Goal: Task Accomplishment & Management: Use online tool/utility

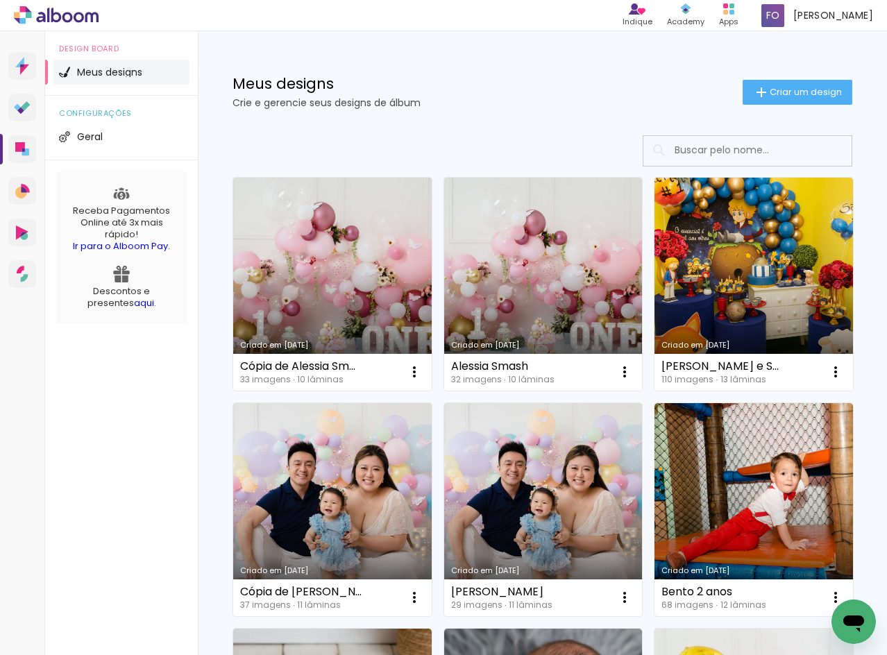
click at [327, 279] on link "Criado em [DATE]" at bounding box center [332, 284] width 199 height 213
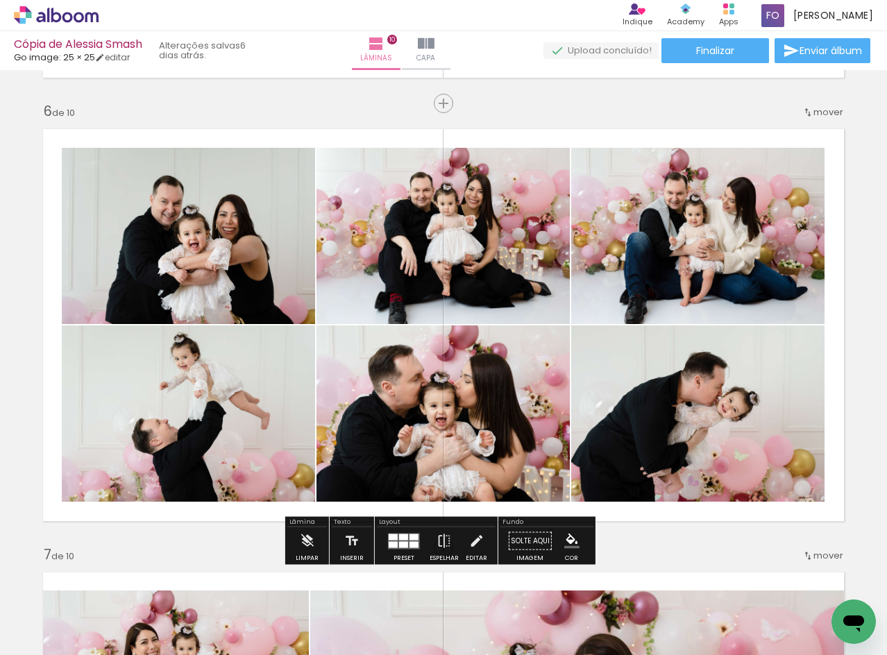
scroll to position [2222, 0]
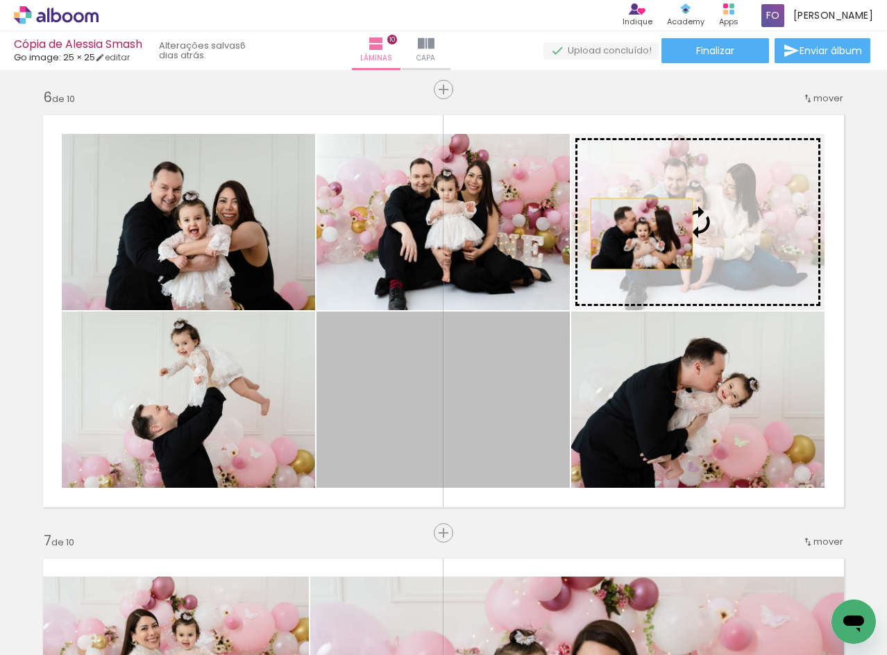
drag, startPoint x: 390, startPoint y: 415, endPoint x: 637, endPoint y: 234, distance: 305.5
click at [0, 0] on slot at bounding box center [0, 0] width 0 height 0
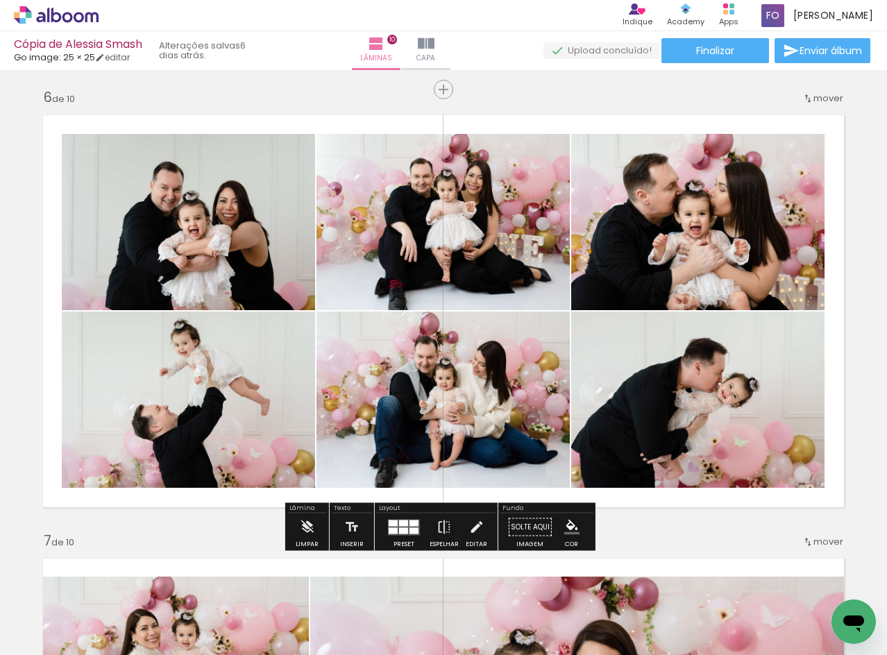
click at [851, 224] on div "Inserir lâmina 1 de 10 Inserir lâmina 2 de 10 Inserir lâmina 3 de 10 Inserir lâ…" at bounding box center [443, 293] width 887 height 4881
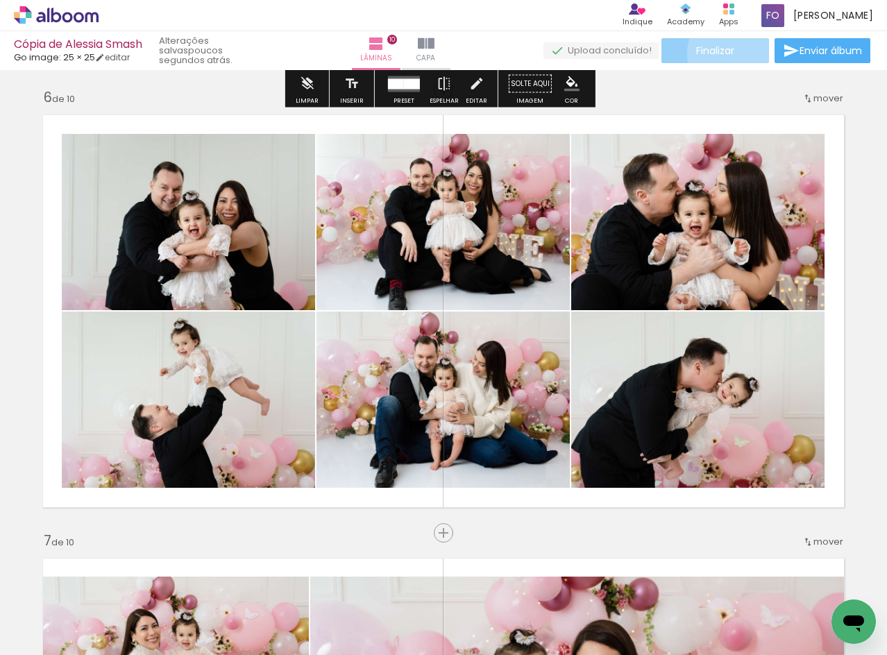
click at [731, 53] on paper-button "Finalizar" at bounding box center [716, 50] width 108 height 25
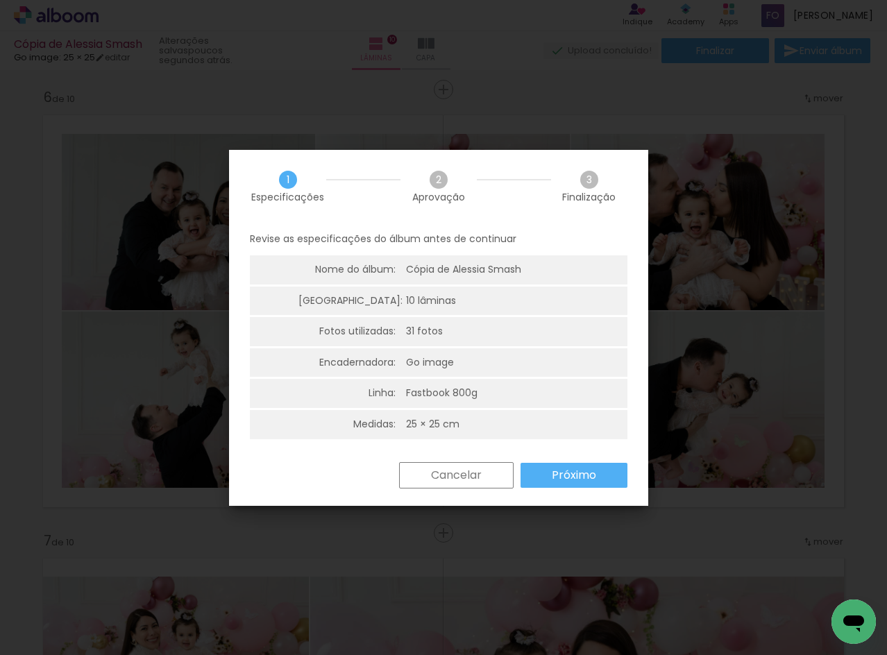
click at [0, 0] on slot "Próximo" at bounding box center [0, 0] width 0 height 0
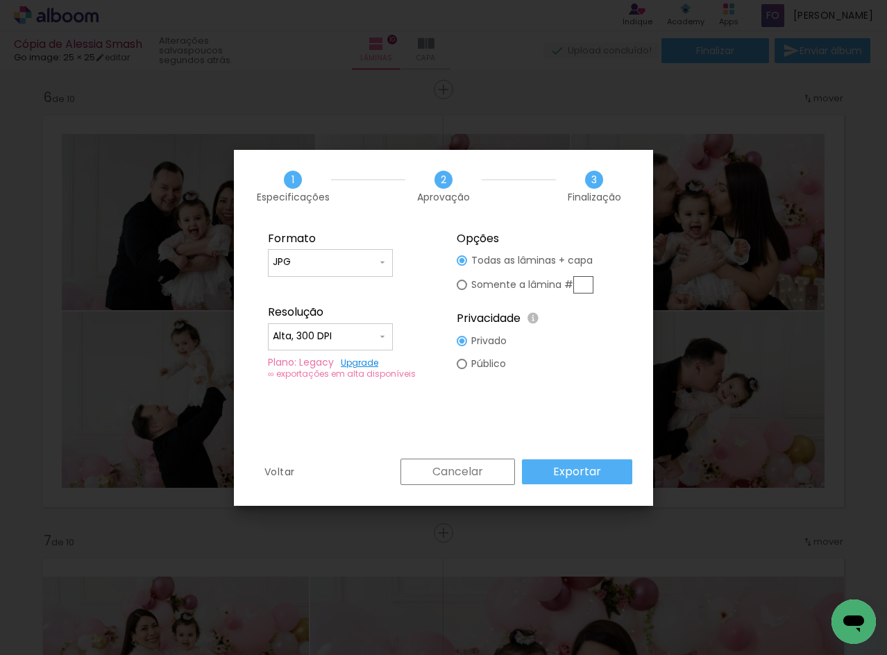
click at [585, 463] on paper-button "Exportar" at bounding box center [577, 472] width 110 height 25
